Goal: Obtain resource: Obtain resource

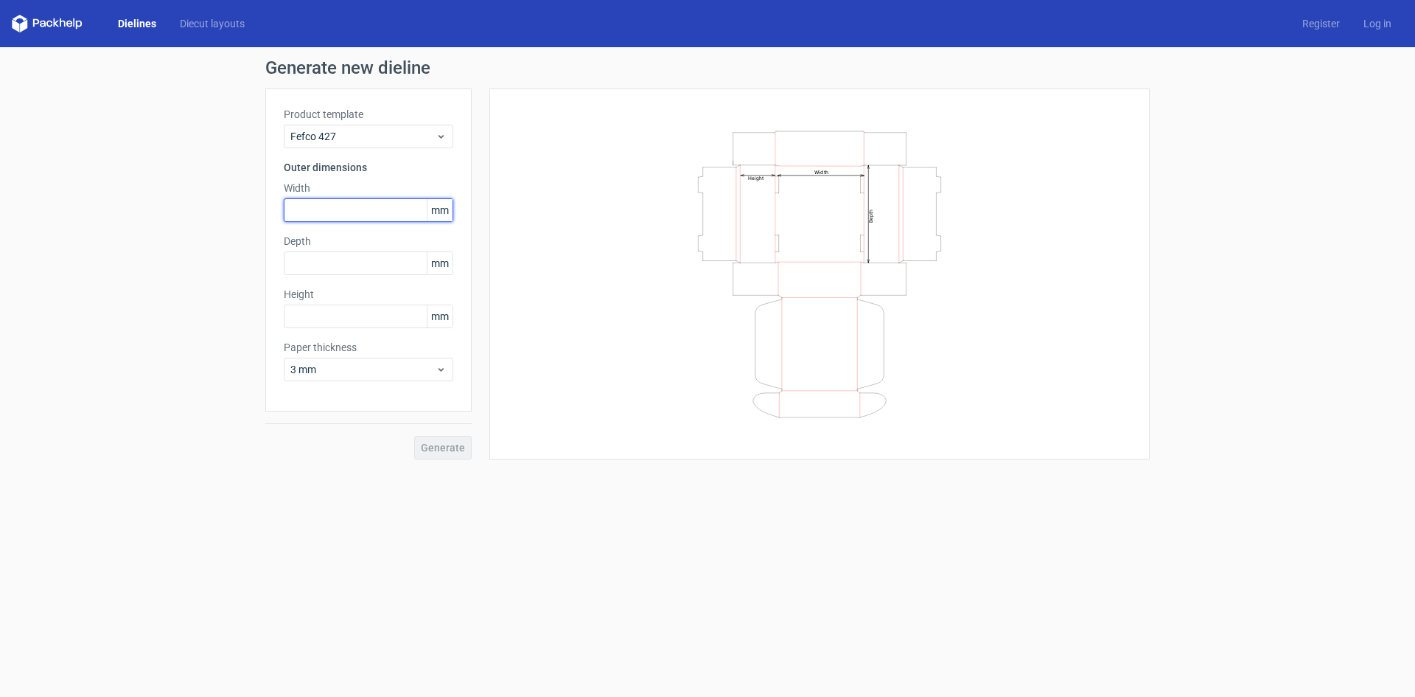
click at [354, 208] on input "text" at bounding box center [369, 210] width 170 height 24
type input "106"
click at [353, 318] on input "text" at bounding box center [369, 316] width 170 height 24
click at [302, 260] on input "text" at bounding box center [369, 263] width 170 height 24
type input "106"
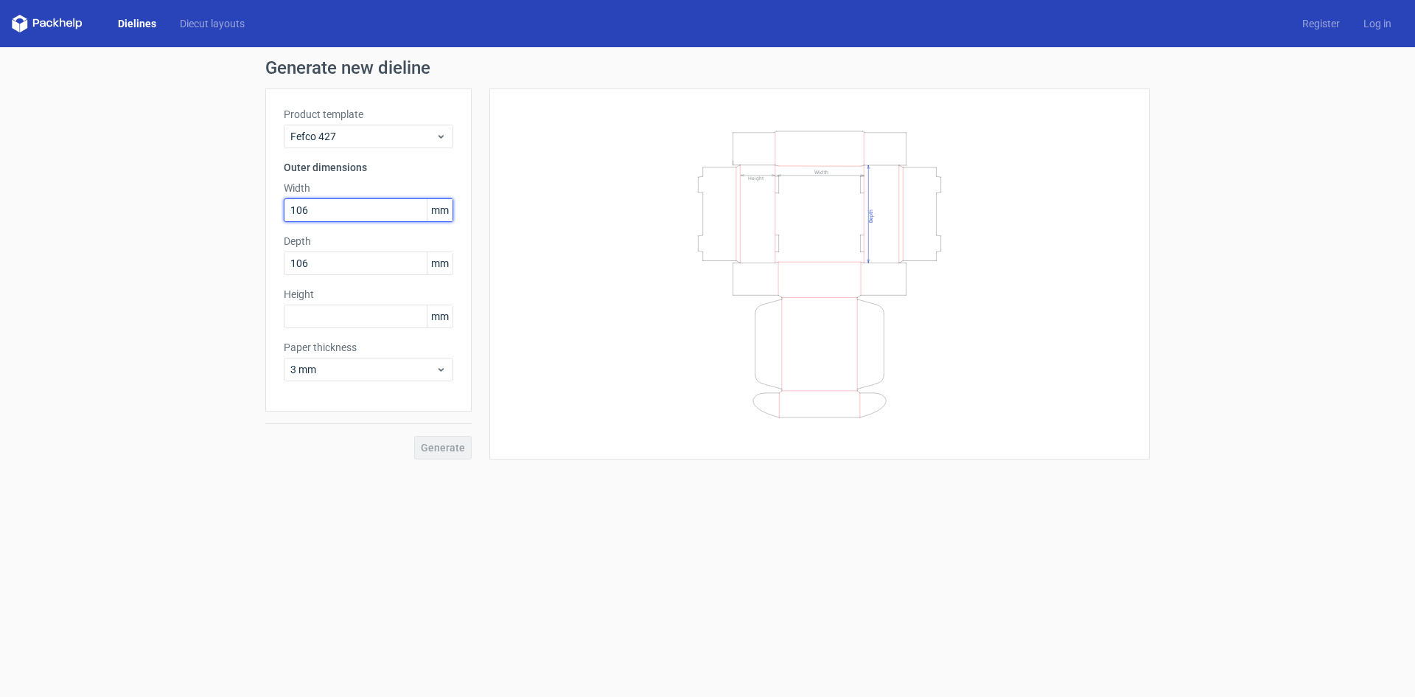
drag, startPoint x: 327, startPoint y: 215, endPoint x: 139, endPoint y: 213, distance: 188.0
click at [139, 213] on div "Generate new dieline Product template Fefco 427 Outer dimensions Width 106 mm D…" at bounding box center [707, 259] width 1415 height 424
click at [182, 206] on div "Generate new dieline Product template Fefco 427 Outer dimensions Width 1016 mm …" at bounding box center [707, 259] width 1415 height 424
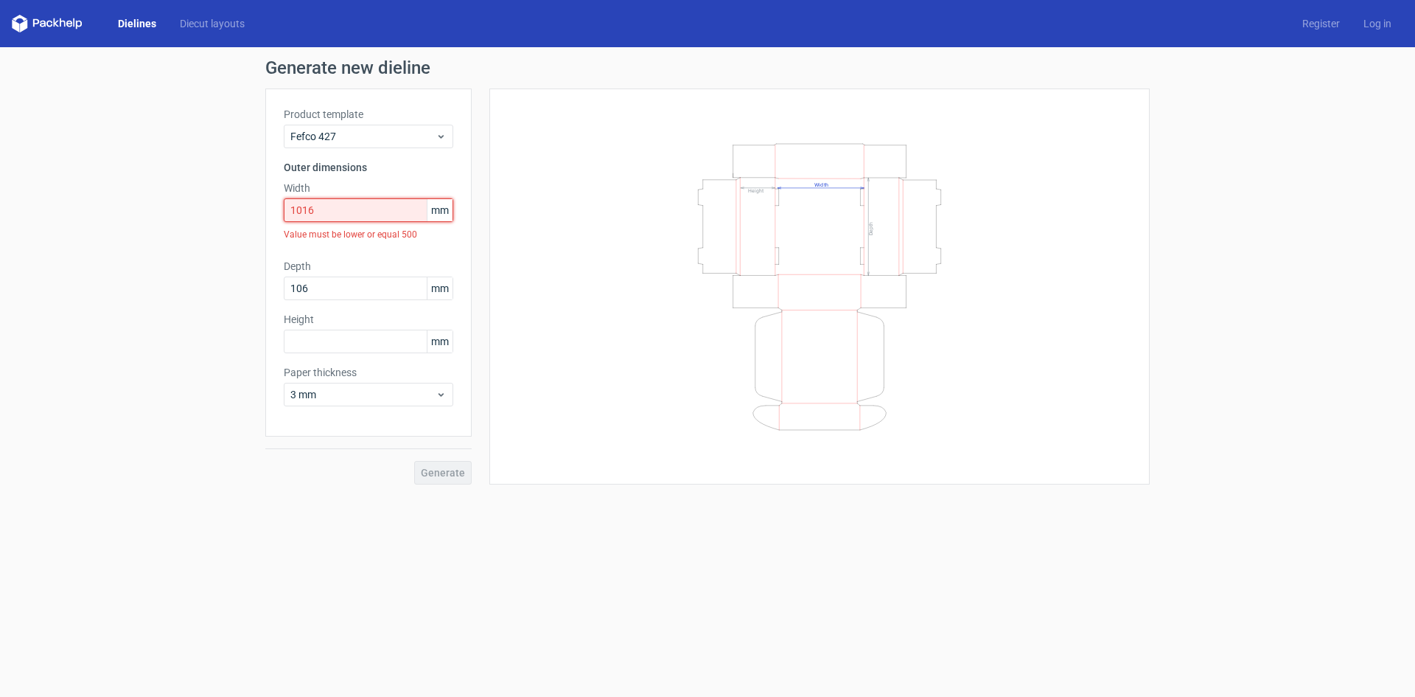
drag, startPoint x: 323, startPoint y: 212, endPoint x: 243, endPoint y: 211, distance: 79.6
click at [243, 211] on div "Generate new dieline Product template Fefco 427 Outer dimensions Width 1016 mm …" at bounding box center [707, 271] width 1415 height 449
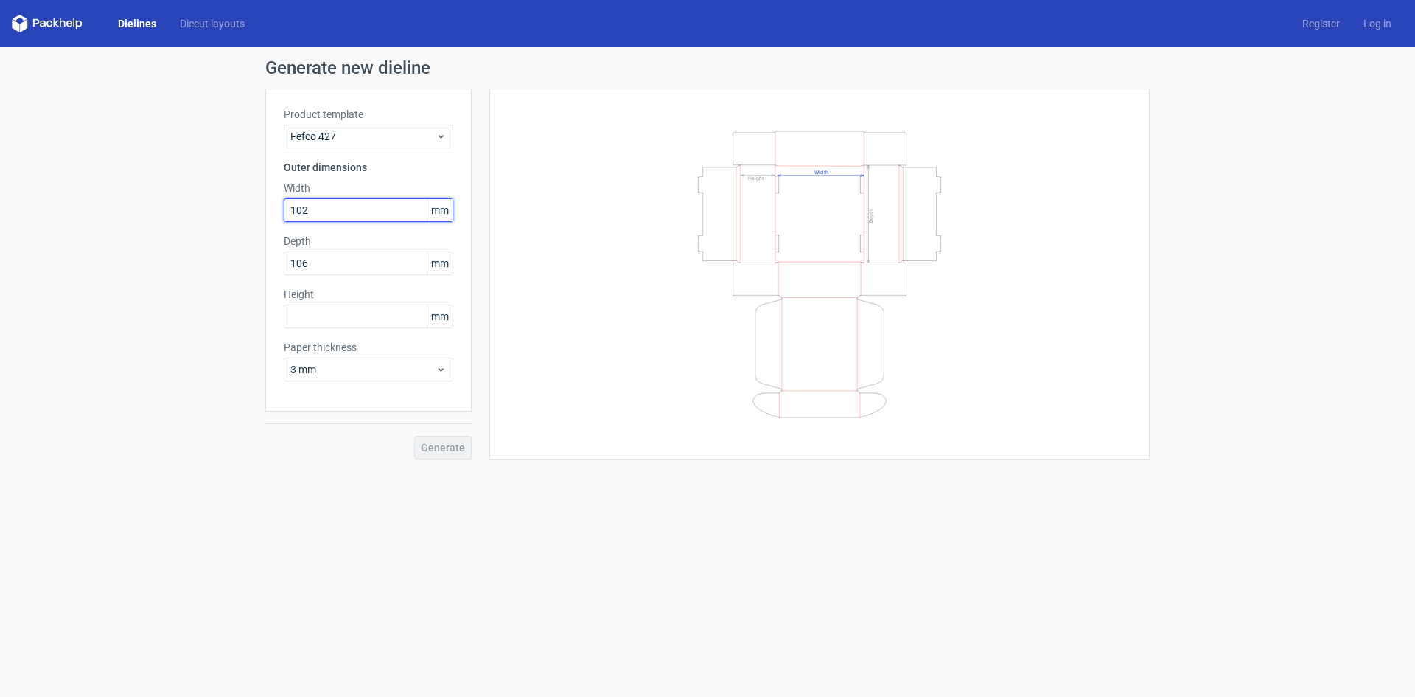
type input "102"
drag, startPoint x: 307, startPoint y: 261, endPoint x: 228, endPoint y: 258, distance: 78.9
click at [228, 258] on div "Generate new dieline Product template Fefco 427 Outer dimensions Width 102 mm D…" at bounding box center [707, 259] width 1415 height 424
type input "38"
click at [310, 323] on input "text" at bounding box center [369, 316] width 170 height 24
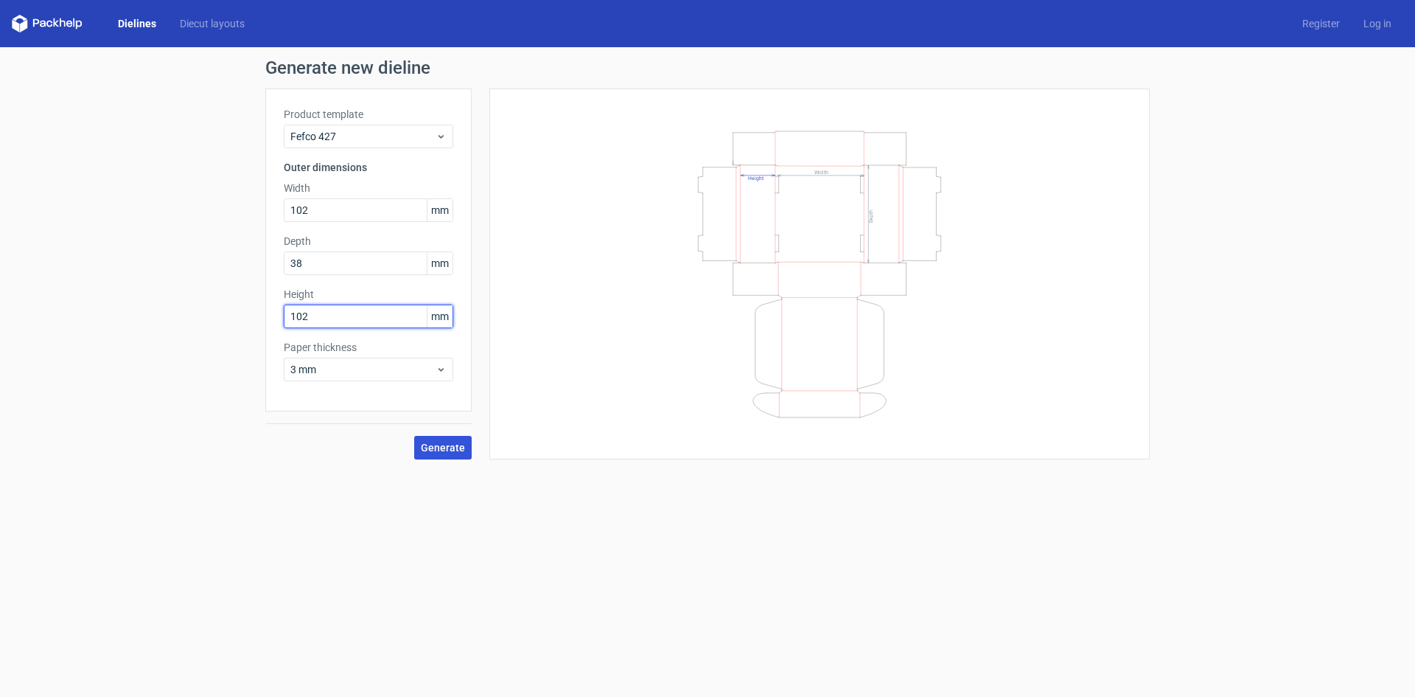
type input "102"
click at [443, 439] on button "Generate" at bounding box center [442, 448] width 57 height 24
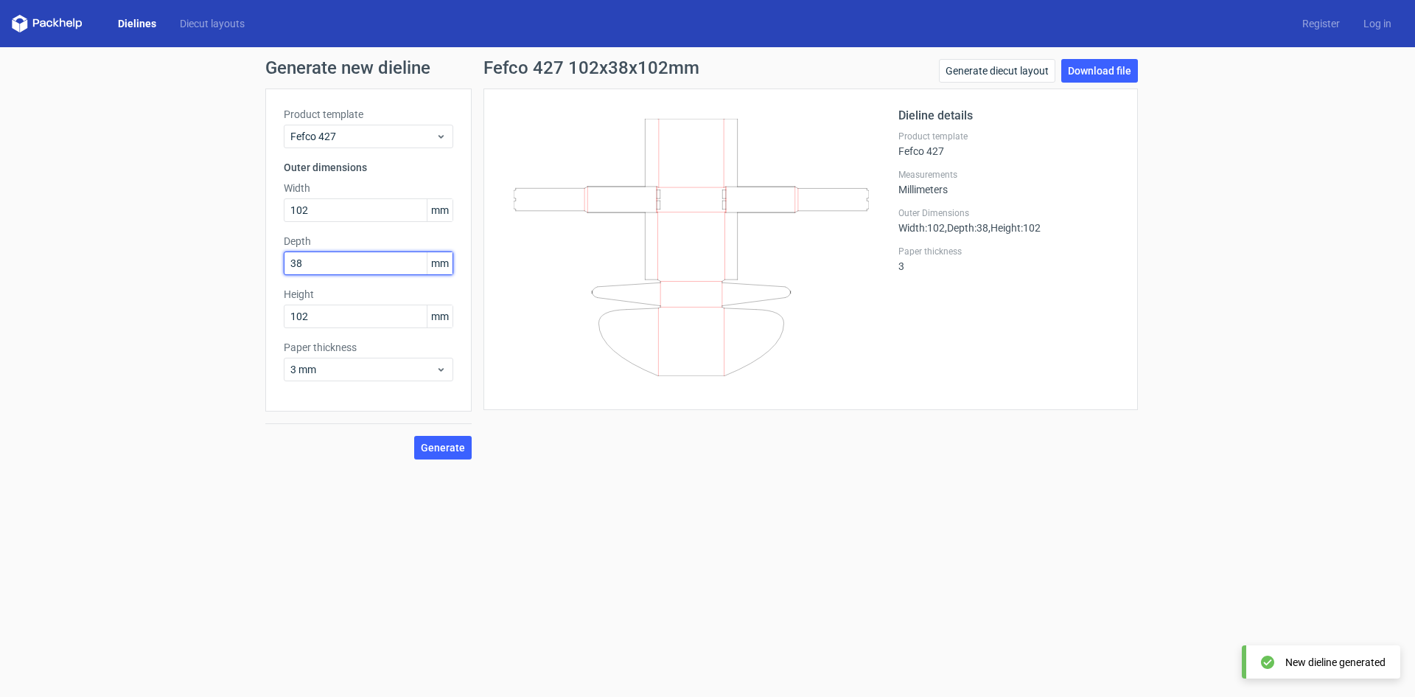
drag, startPoint x: 305, startPoint y: 264, endPoint x: 254, endPoint y: 259, distance: 51.1
click at [254, 259] on div "Generate new dieline Product template Fefco 427 Outer dimensions Width 102 mm D…" at bounding box center [707, 259] width 1415 height 424
type input "102"
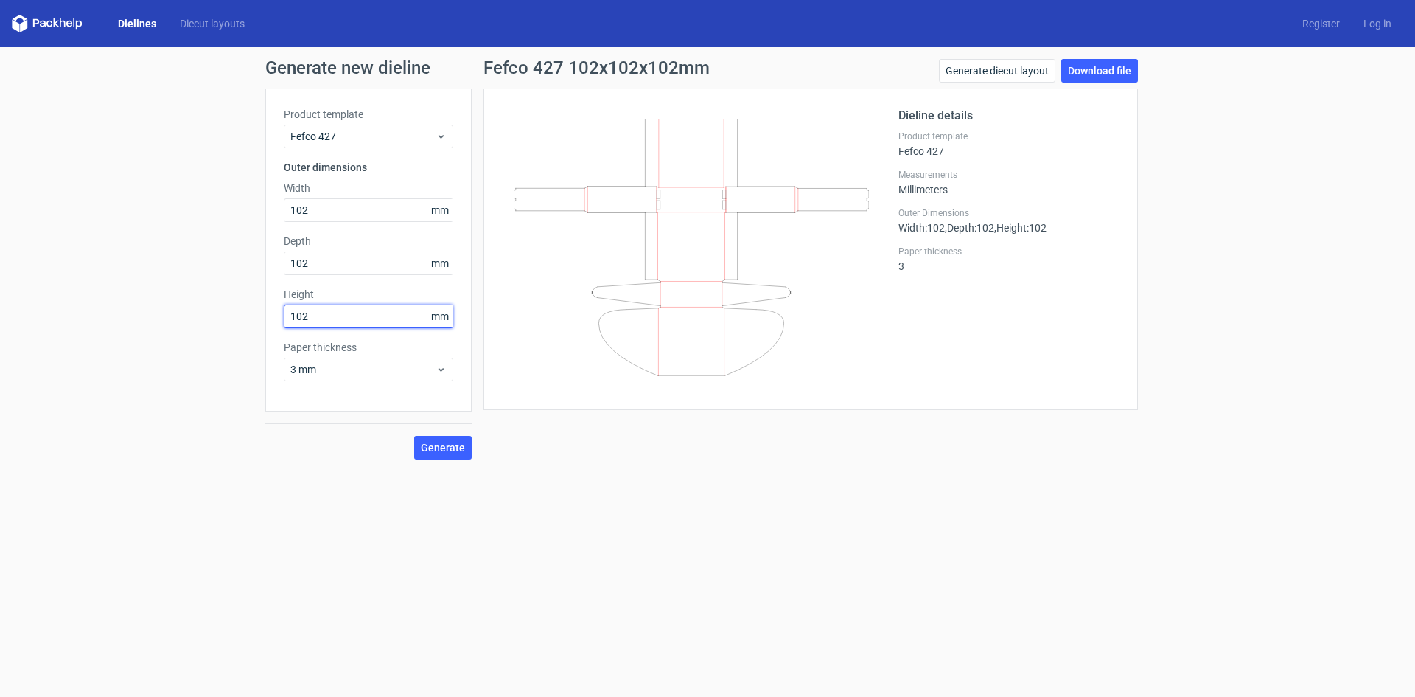
drag, startPoint x: 320, startPoint y: 312, endPoint x: 278, endPoint y: 308, distance: 42.2
click at [278, 308] on div "Product template Fefco 427 Outer dimensions Width 102 mm Depth 102 mm Height 10…" at bounding box center [368, 249] width 206 height 323
type input "38"
click at [445, 449] on span "Generate" at bounding box center [443, 447] width 44 height 10
drag, startPoint x: 310, startPoint y: 320, endPoint x: 240, endPoint y: 315, distance: 70.2
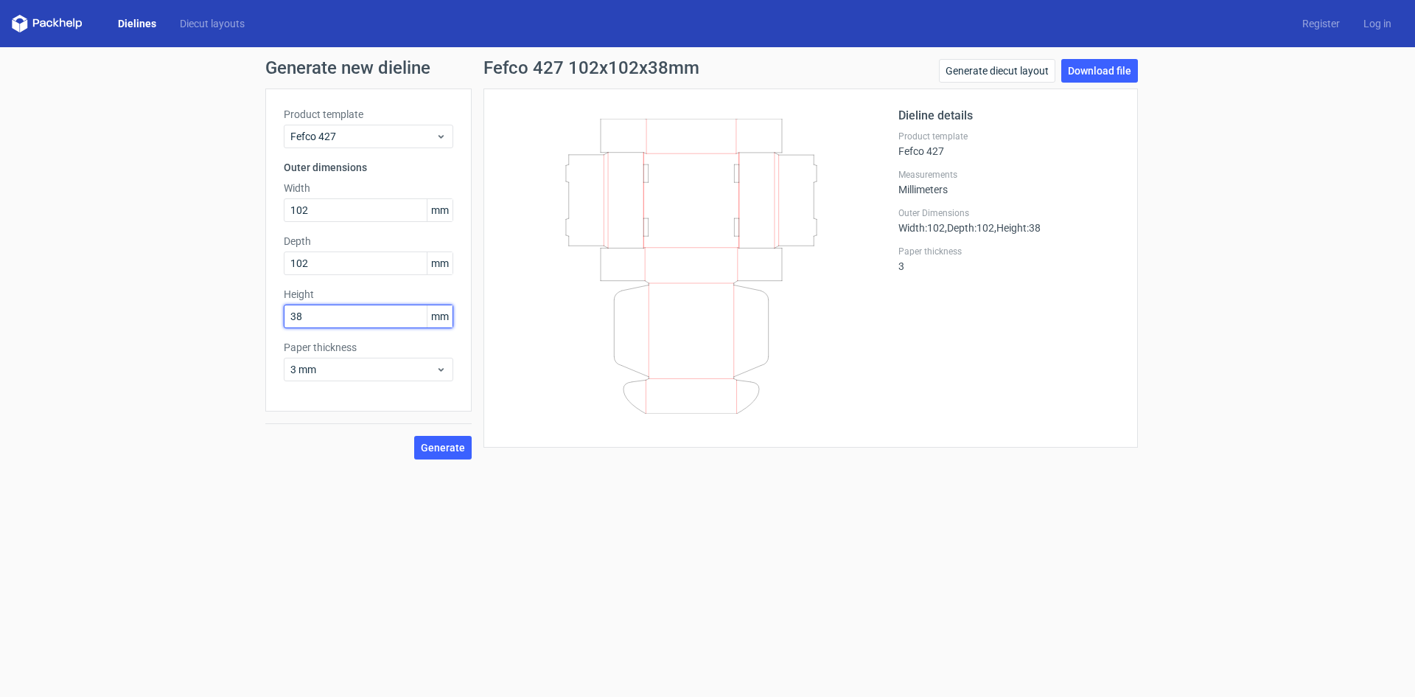
click at [240, 315] on div "Generate new dieline Product template Fefco 427 Outer dimensions Width 102 mm D…" at bounding box center [707, 259] width 1415 height 424
type input "39"
click at [414, 436] on button "Generate" at bounding box center [442, 448] width 57 height 24
click at [428, 453] on span "Generate" at bounding box center [443, 447] width 44 height 10
click at [1085, 72] on link "Download file" at bounding box center [1100, 71] width 77 height 24
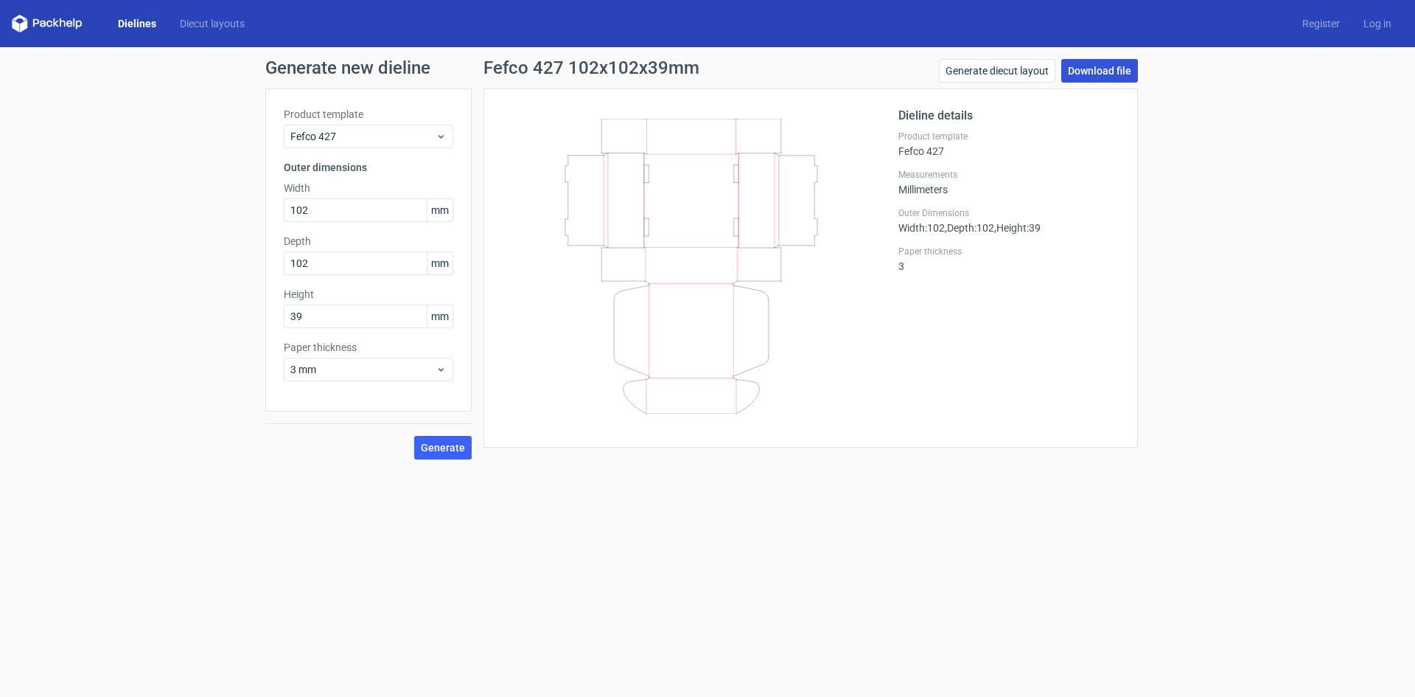
click at [1094, 63] on link "Download file" at bounding box center [1100, 71] width 77 height 24
click at [1011, 69] on link "Generate diecut layout" at bounding box center [997, 71] width 116 height 24
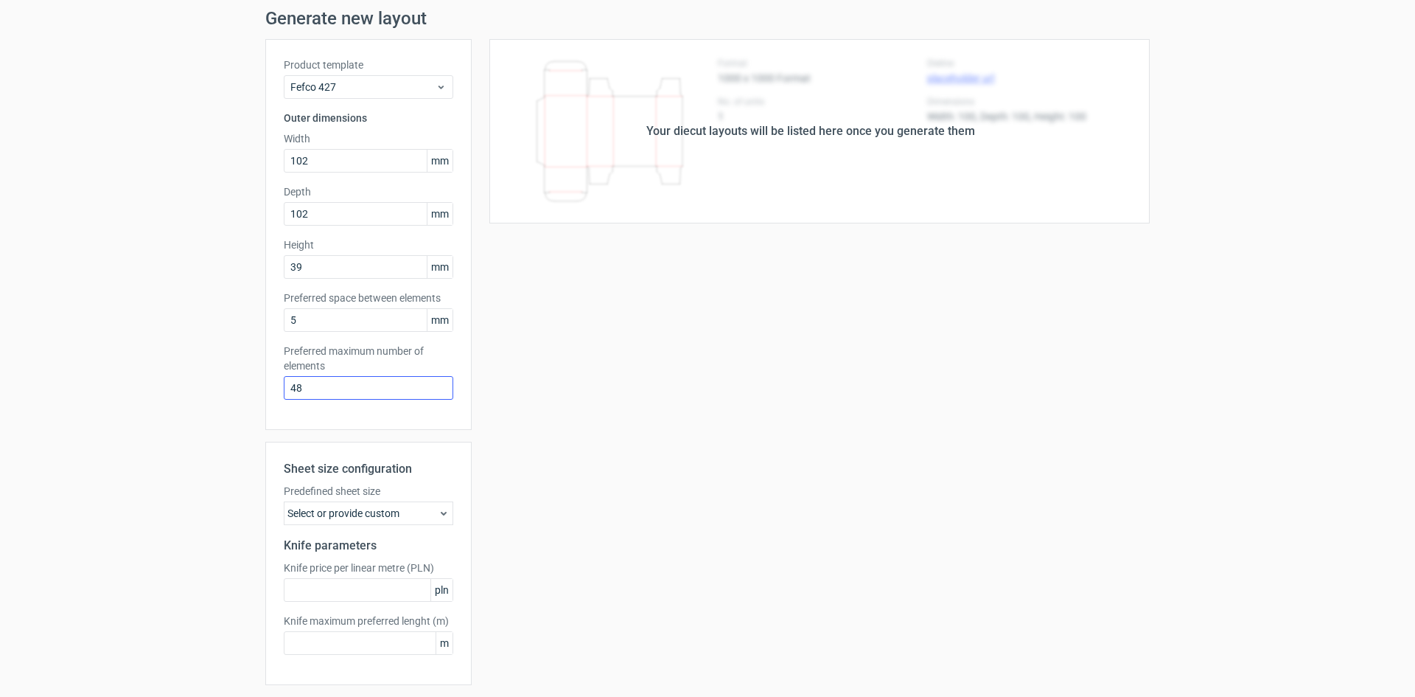
scroll to position [97, 0]
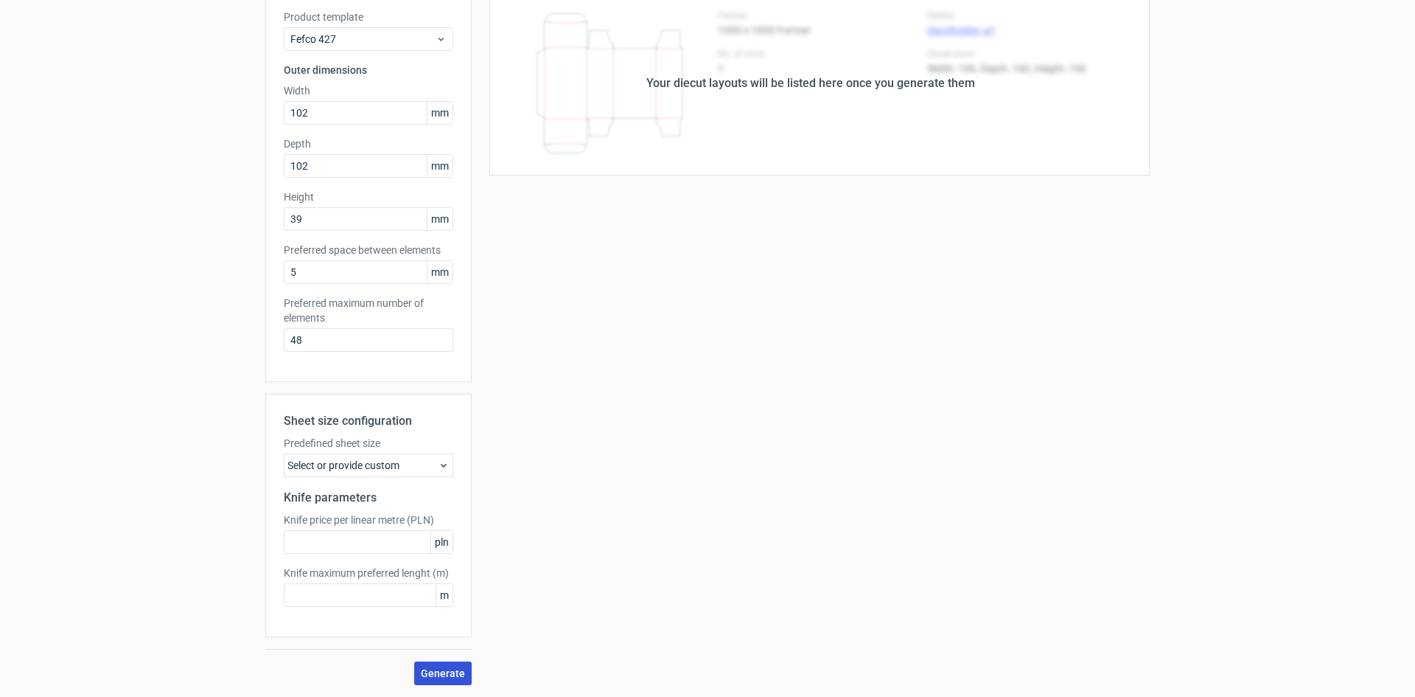
click at [430, 674] on span "Generate" at bounding box center [443, 673] width 44 height 10
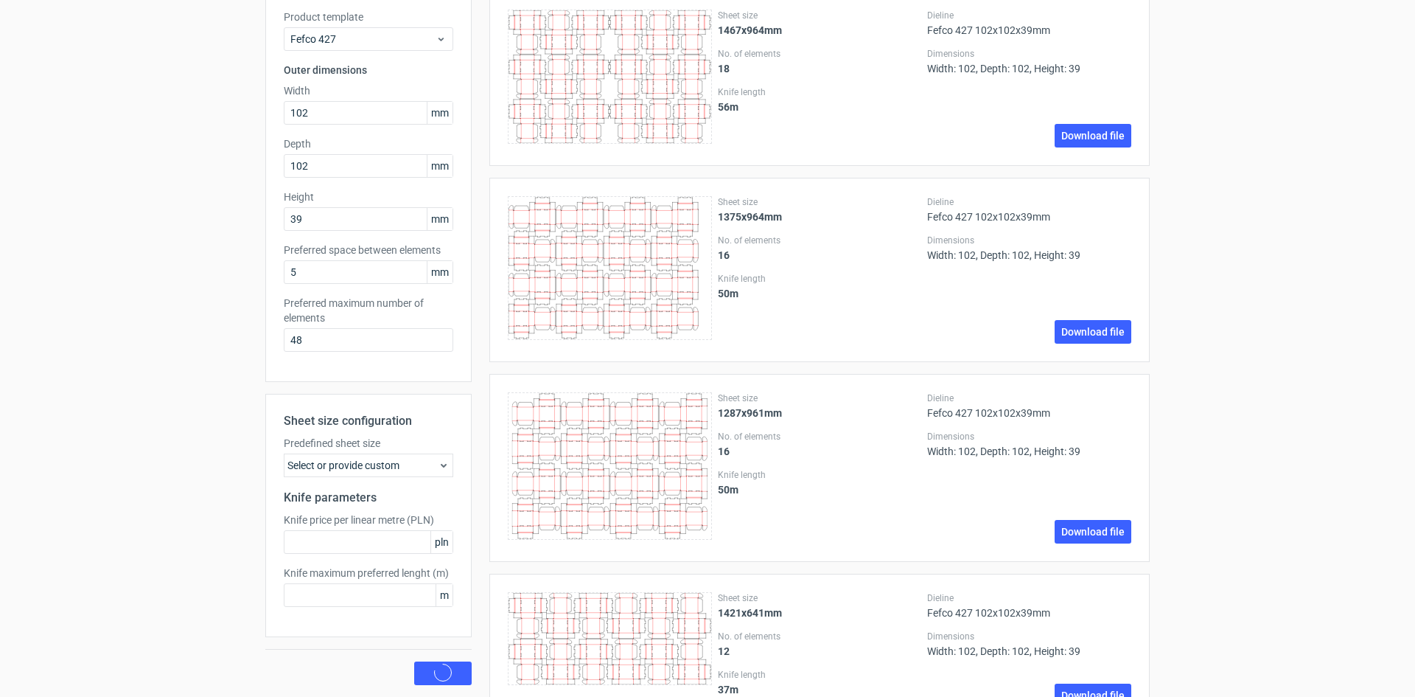
scroll to position [0, 0]
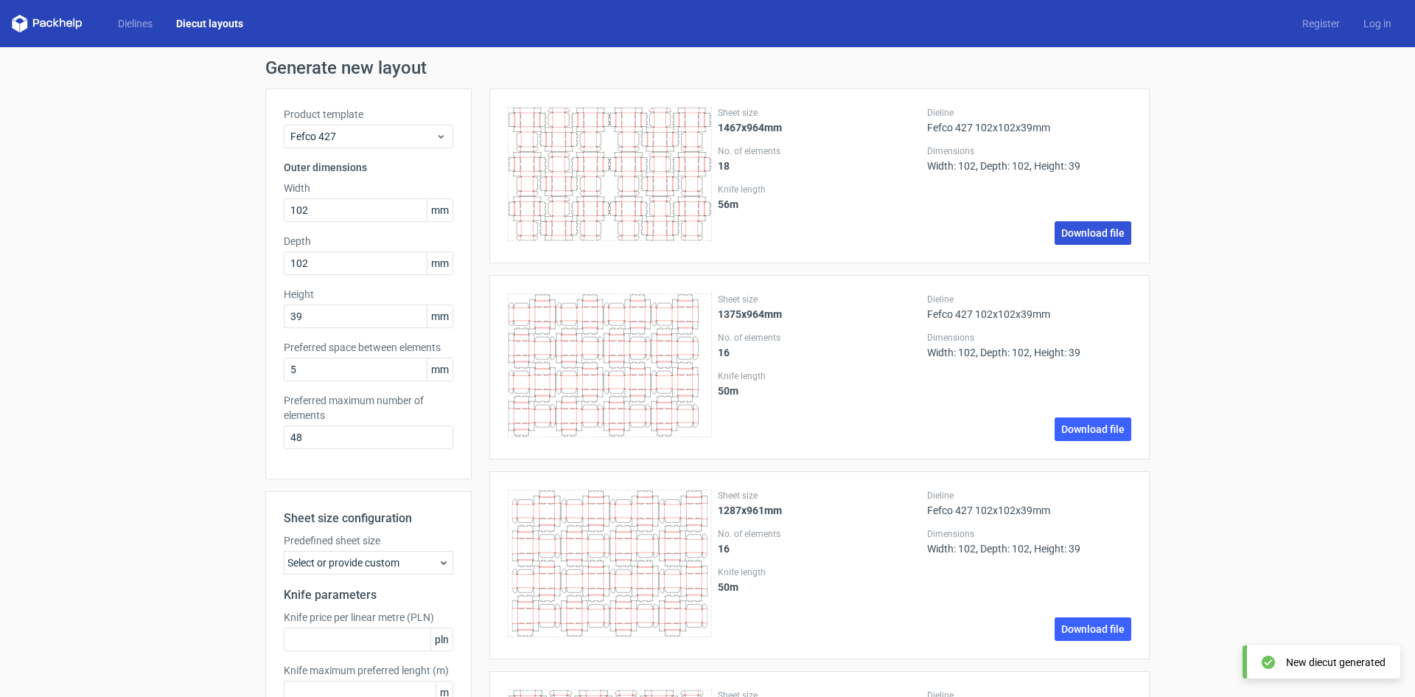
click at [1088, 234] on link "Download file" at bounding box center [1093, 233] width 77 height 24
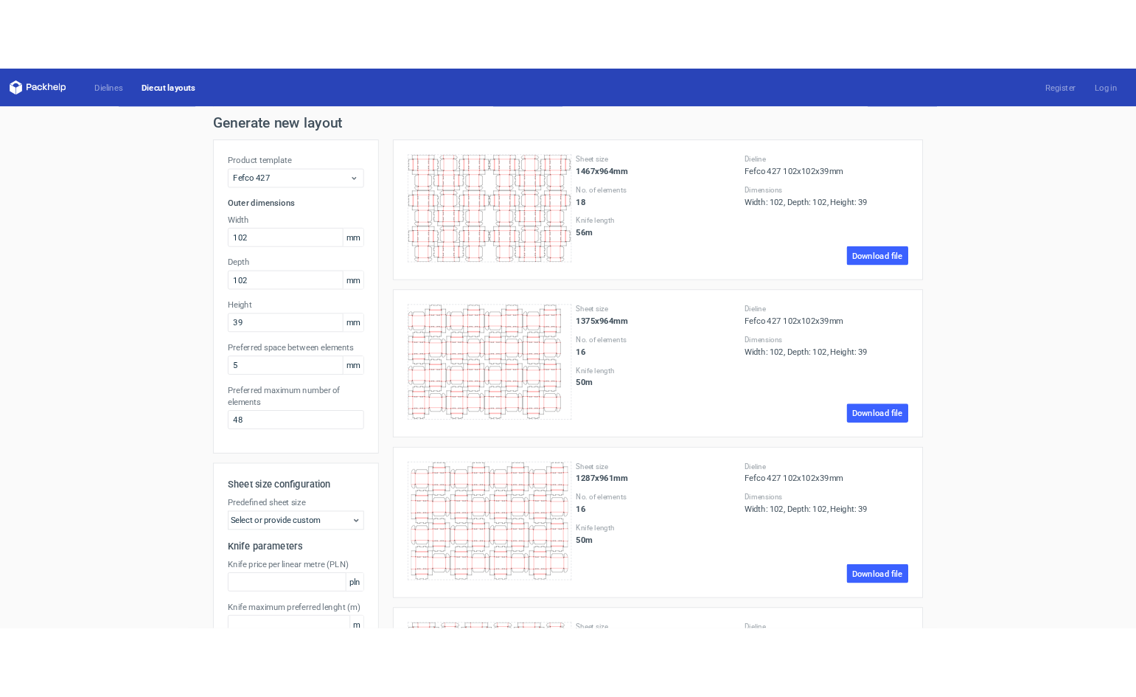
scroll to position [24, 0]
